Goal: Transaction & Acquisition: Subscribe to service/newsletter

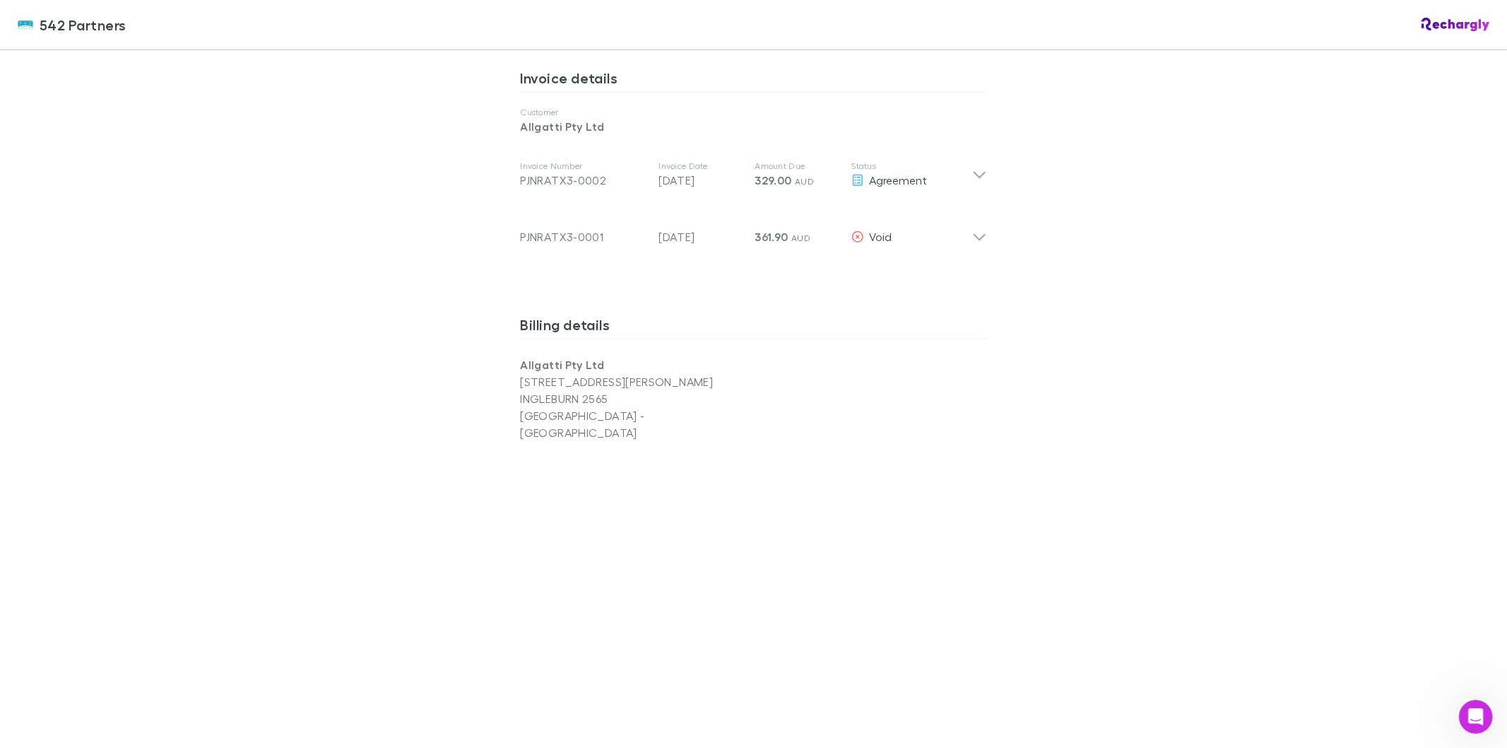
scroll to position [718, 0]
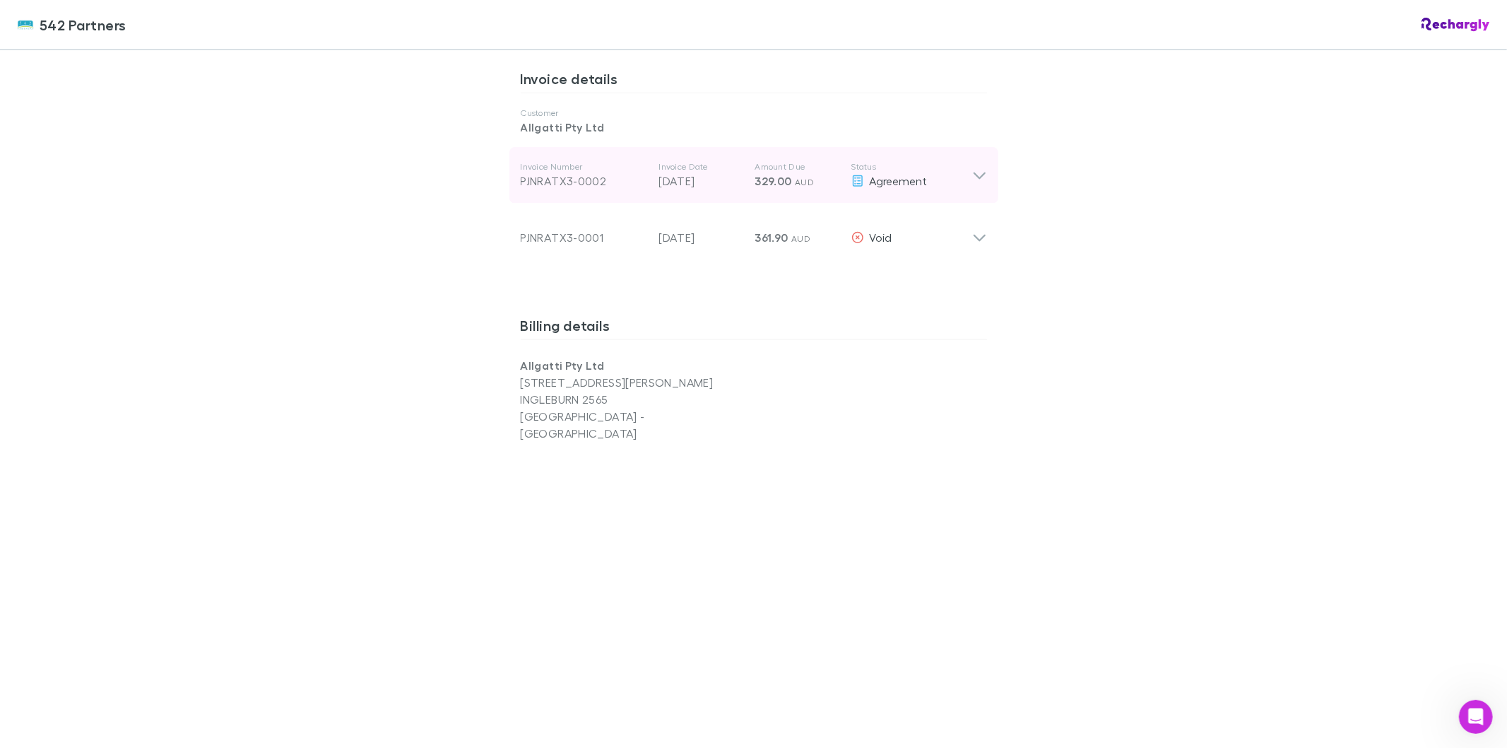
click at [976, 182] on icon at bounding box center [979, 175] width 15 height 17
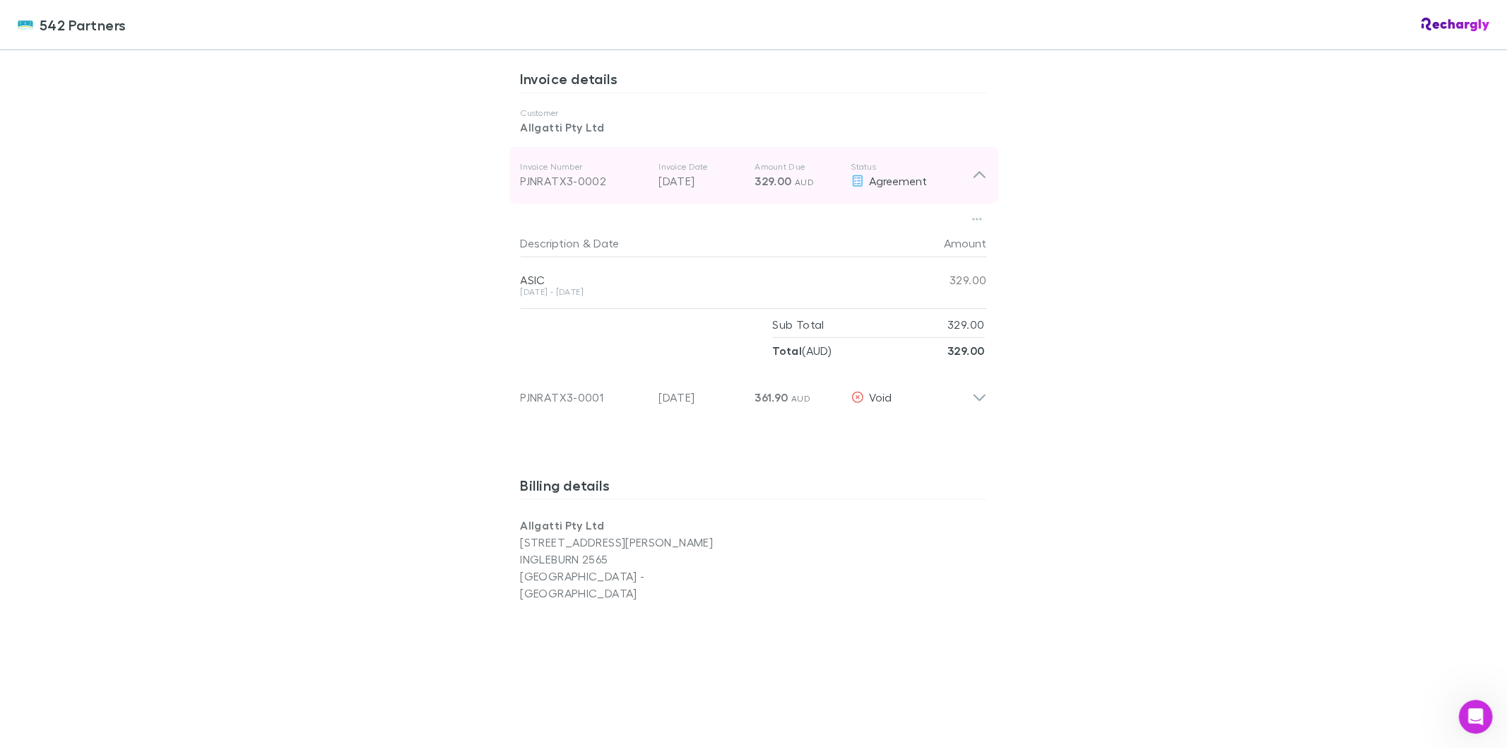
click at [976, 182] on icon at bounding box center [979, 175] width 15 height 17
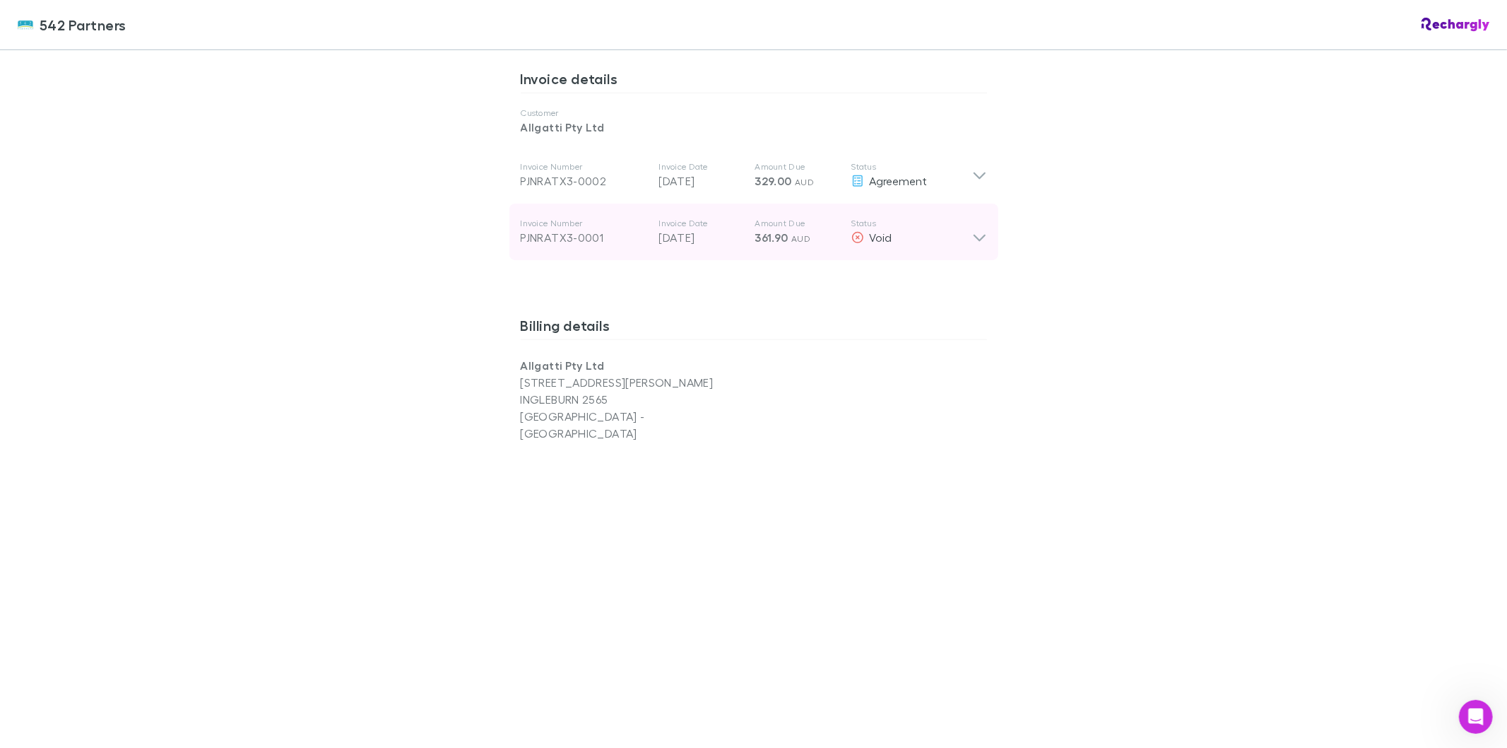
click at [976, 242] on icon at bounding box center [979, 232] width 15 height 28
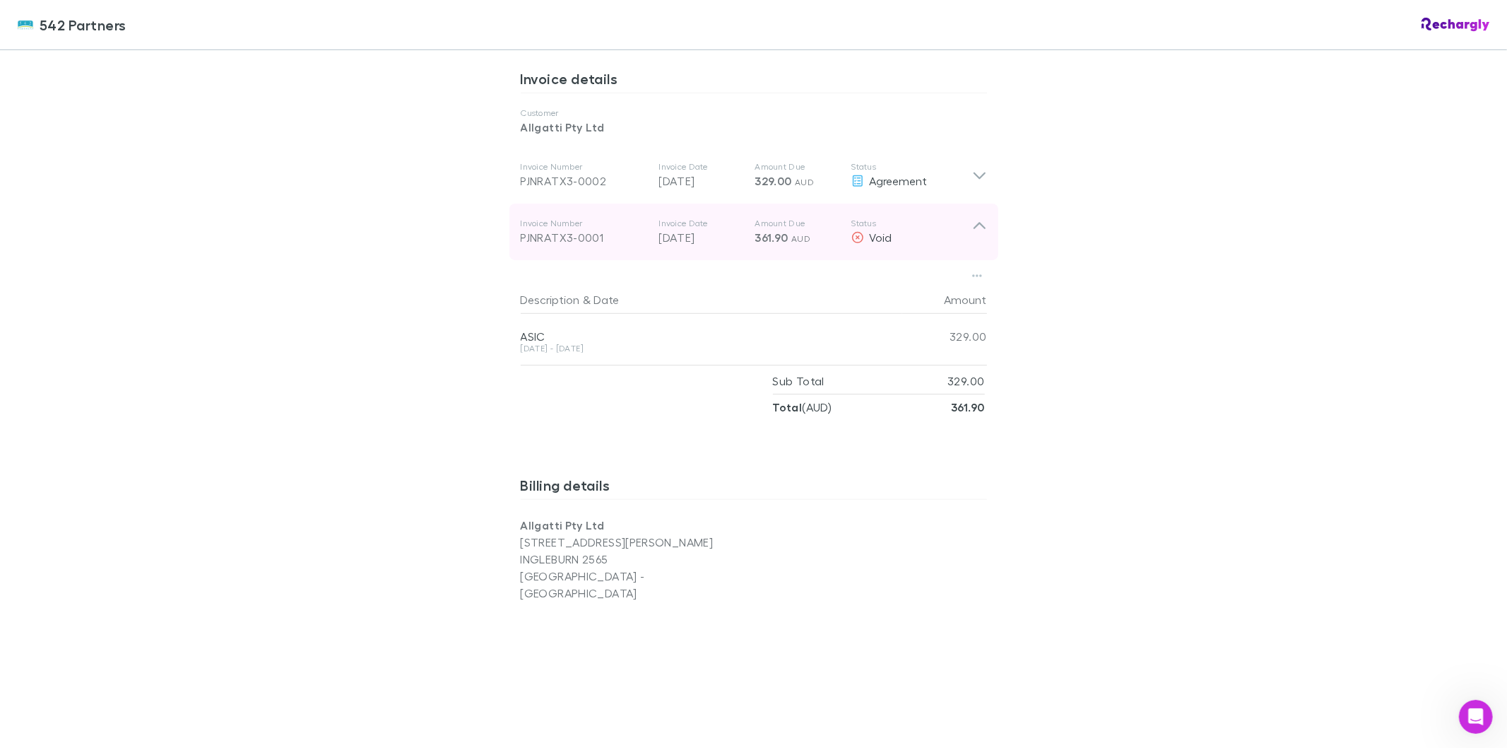
click at [976, 242] on icon at bounding box center [979, 232] width 15 height 28
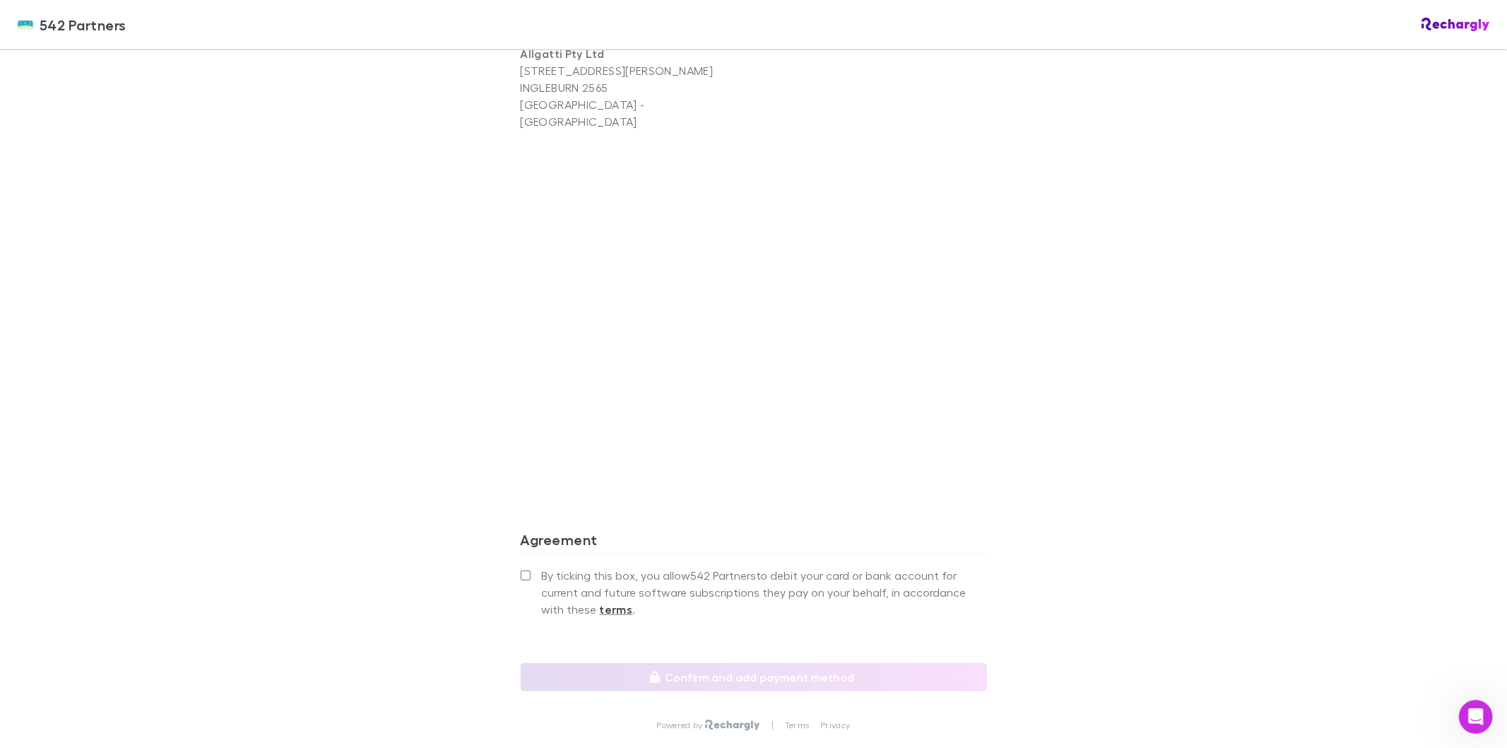
scroll to position [1032, 0]
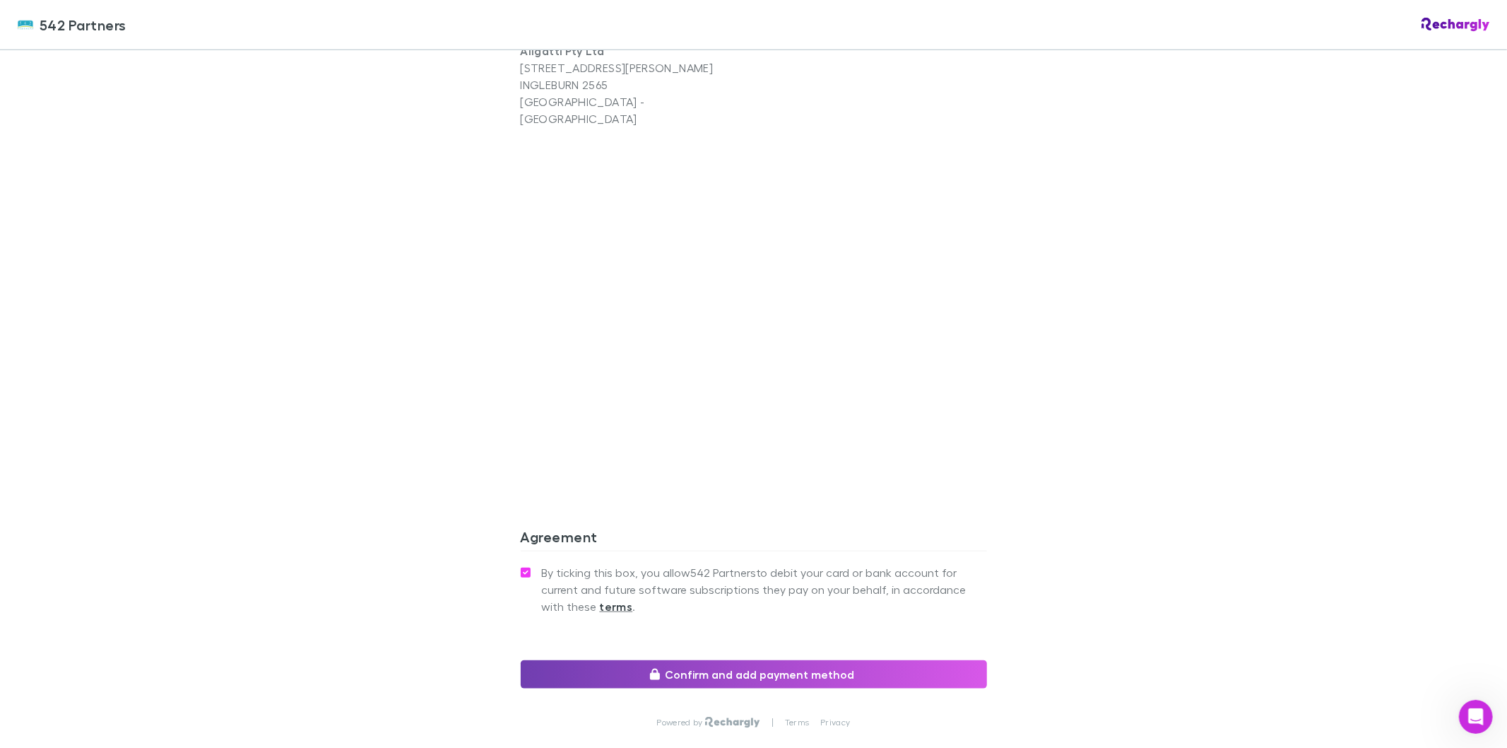
click at [735, 660] on button "Confirm and add payment method" at bounding box center [754, 674] width 466 height 28
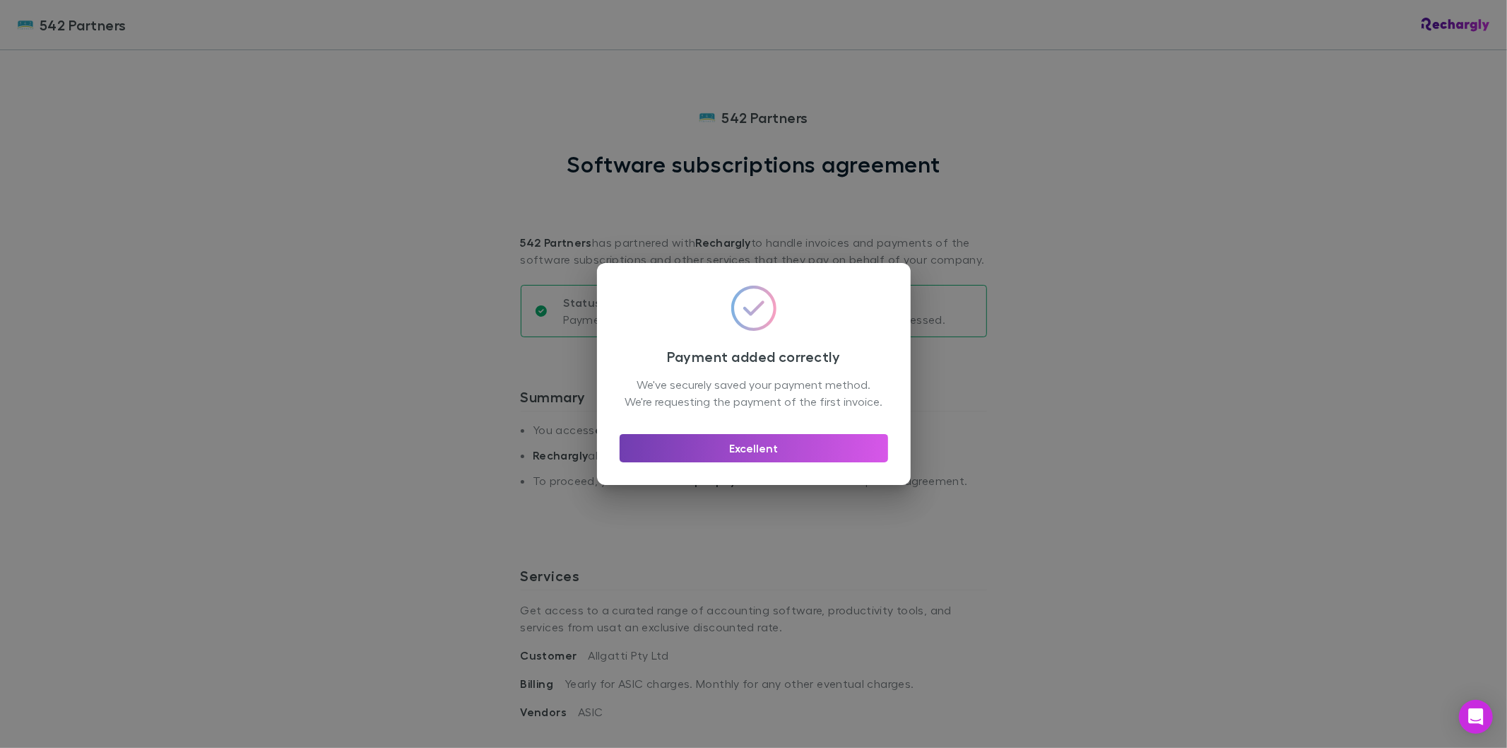
click at [745, 459] on button "Excellent" at bounding box center [754, 448] width 268 height 28
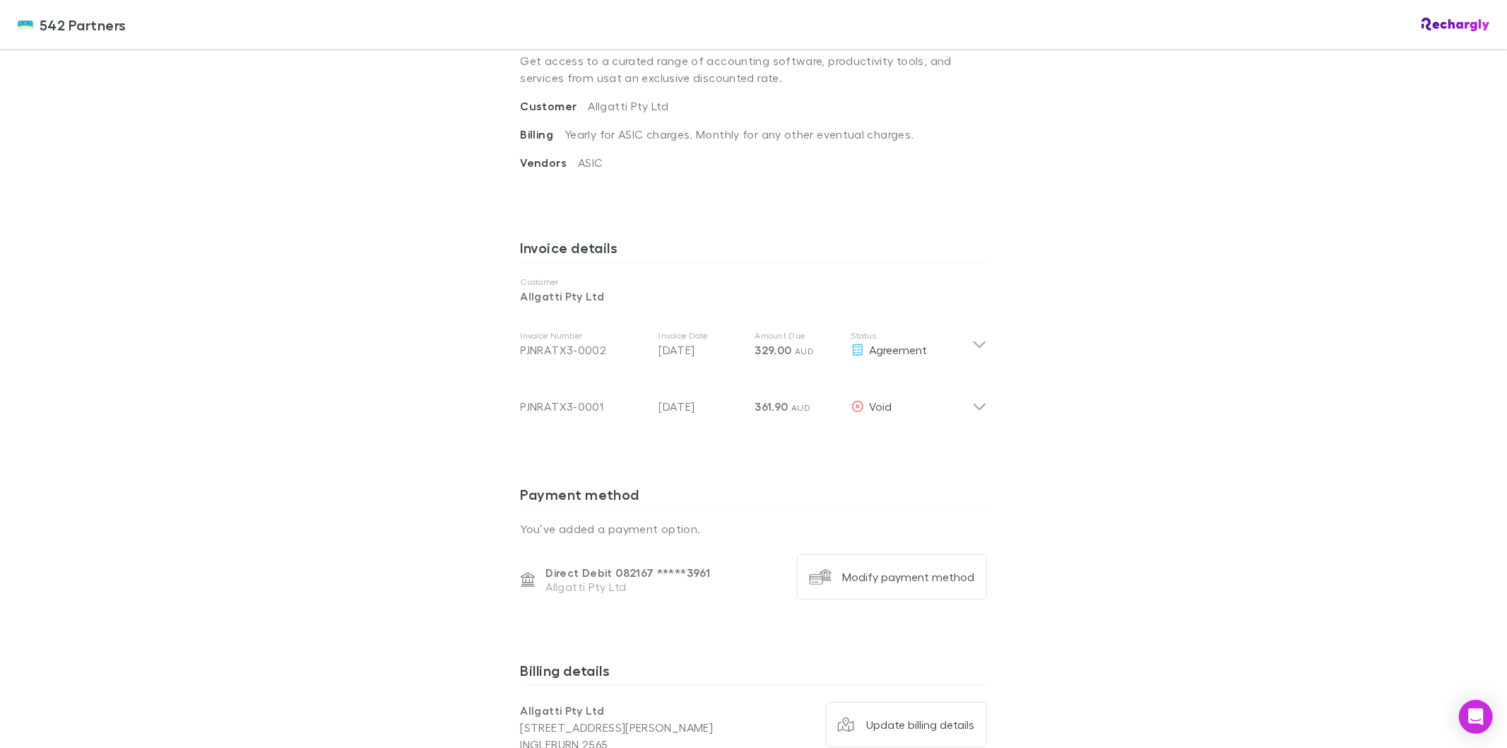
scroll to position [890, 0]
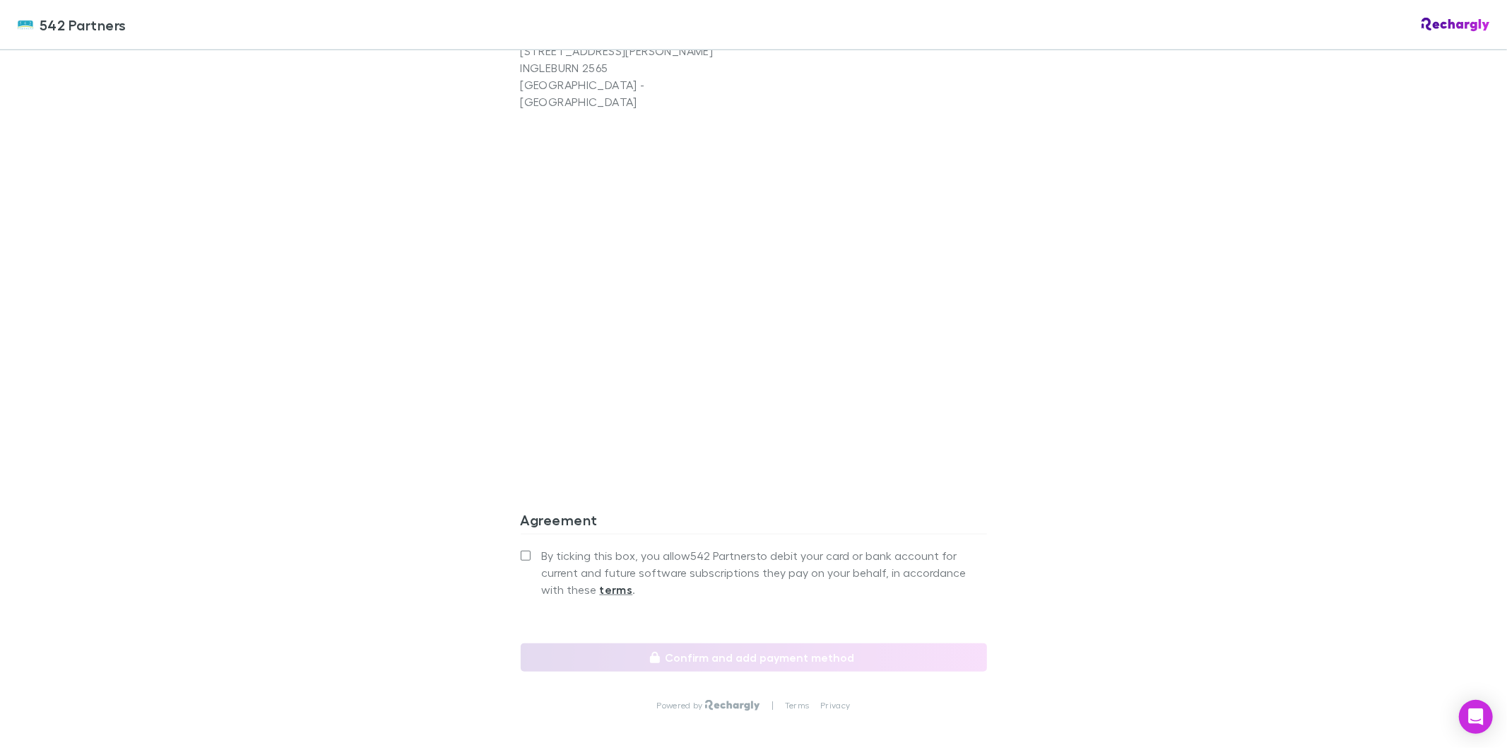
scroll to position [1020, 0]
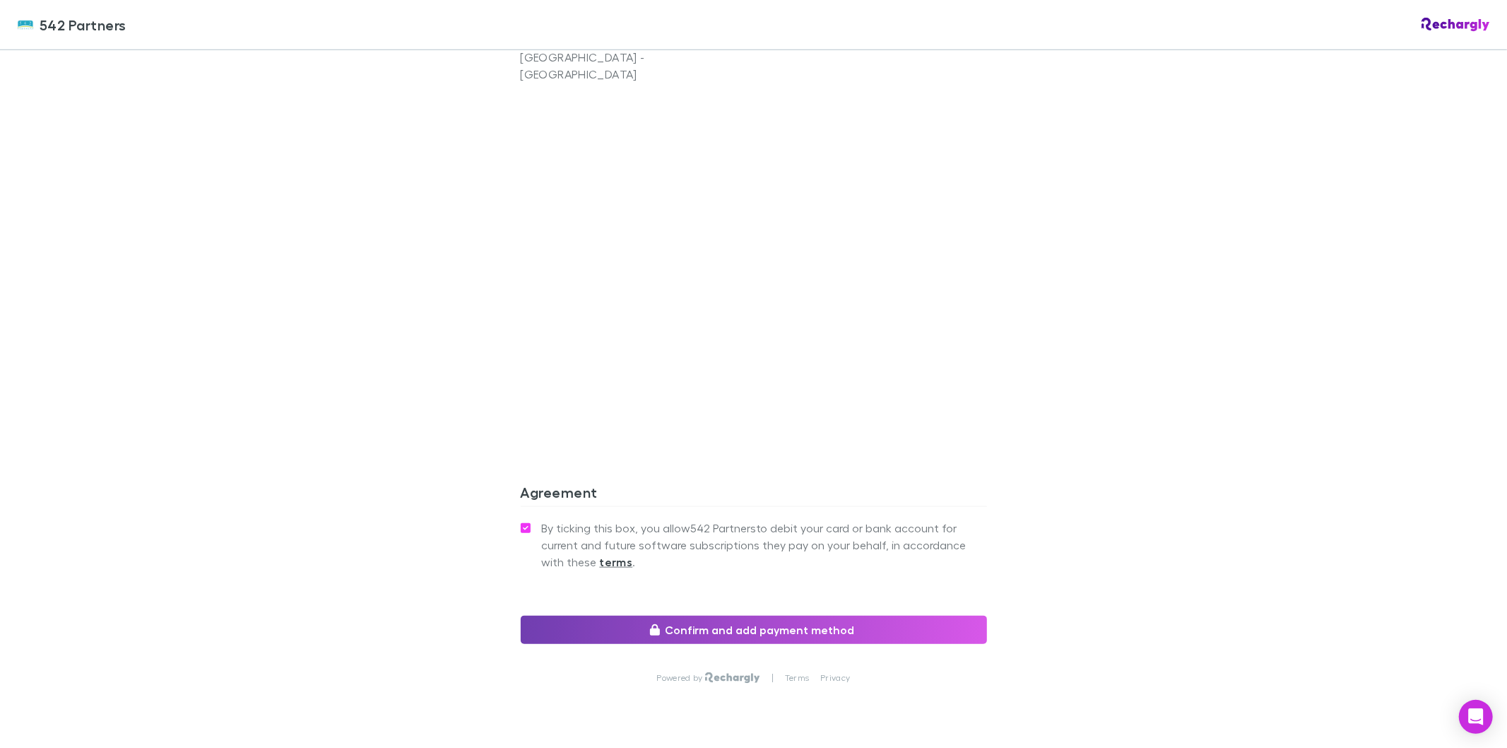
click at [707, 620] on button "Confirm and add payment method" at bounding box center [754, 629] width 466 height 28
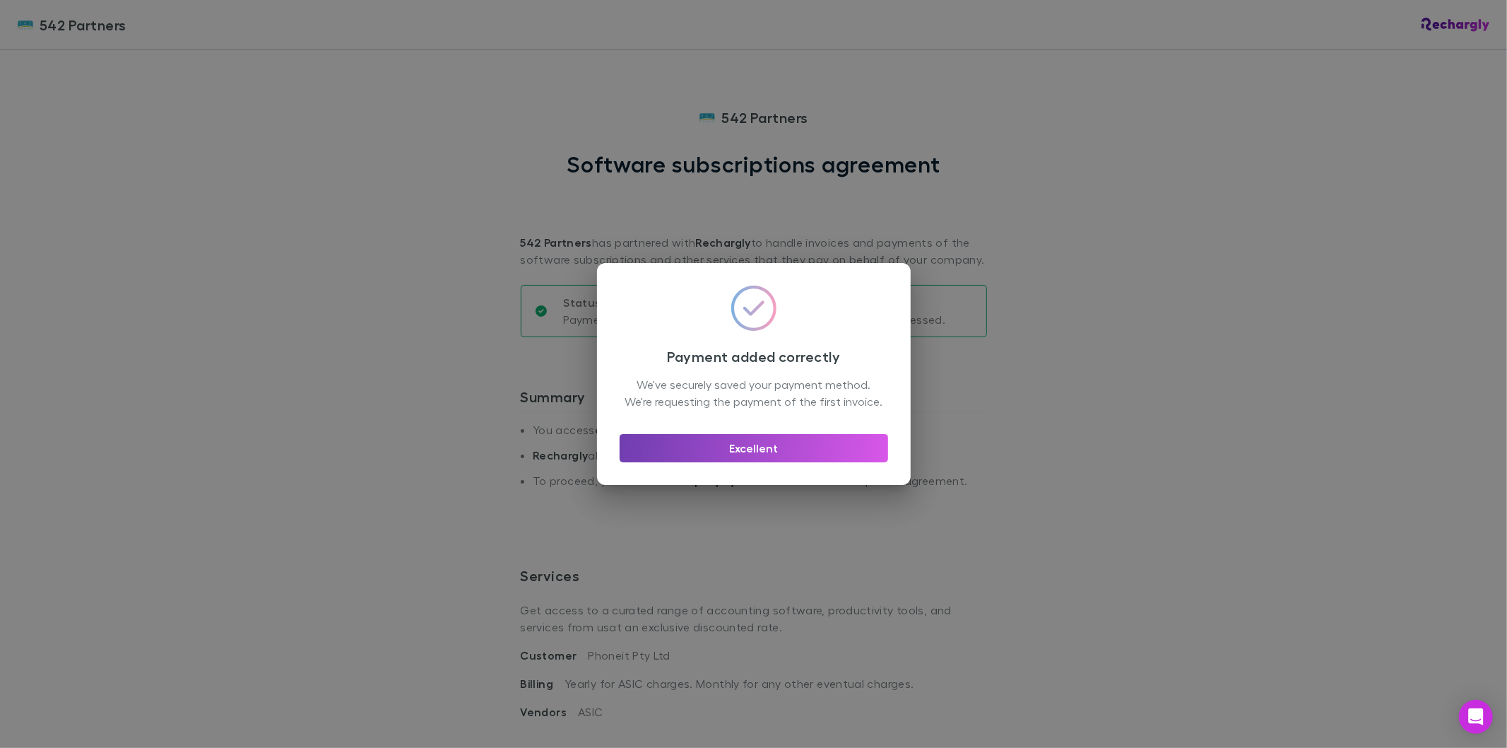
click at [747, 450] on button "Excellent" at bounding box center [754, 448] width 268 height 28
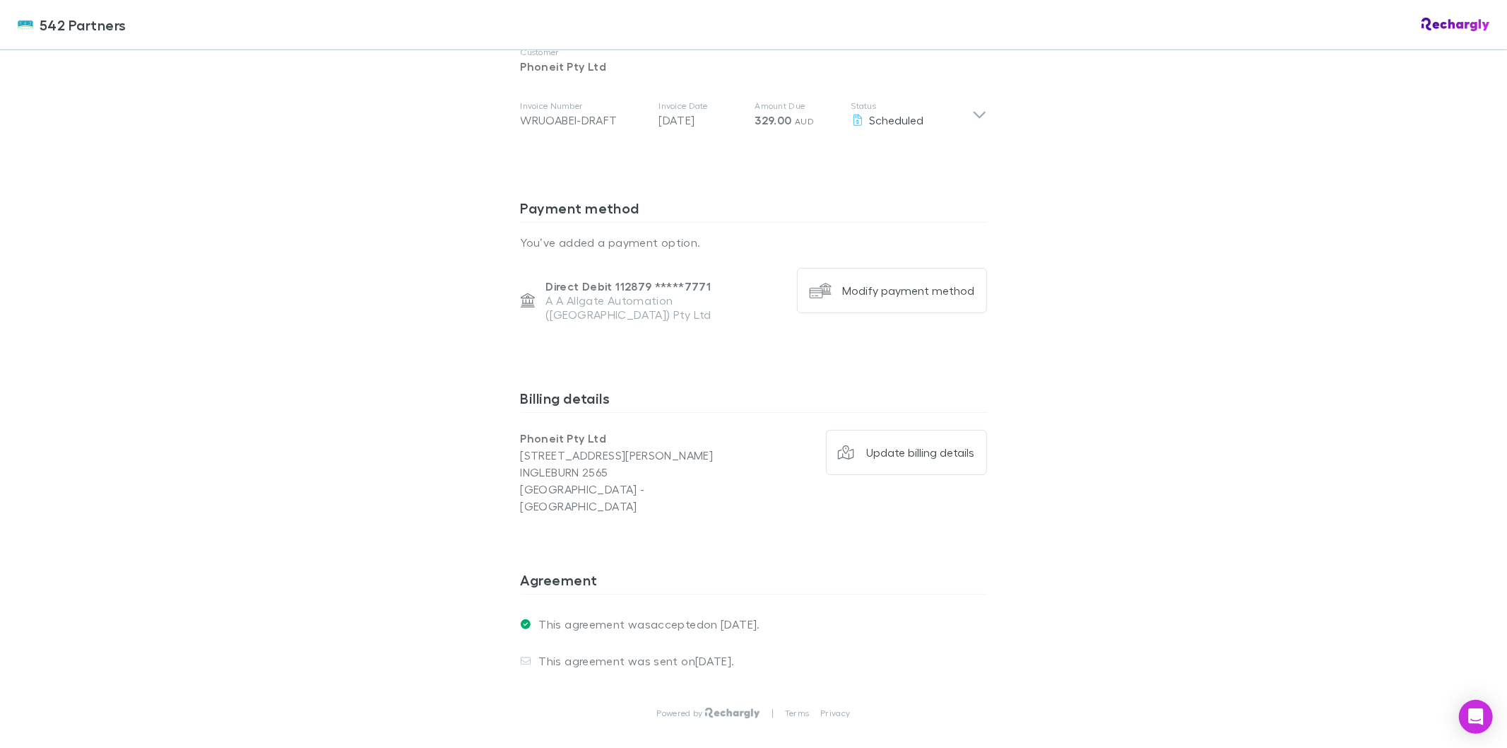
scroll to position [755, 0]
